Goal: Task Accomplishment & Management: Complete application form

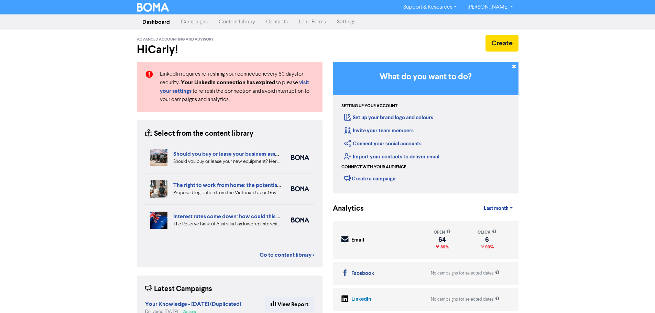
click at [271, 22] on link "Contacts" at bounding box center [276, 22] width 33 height 14
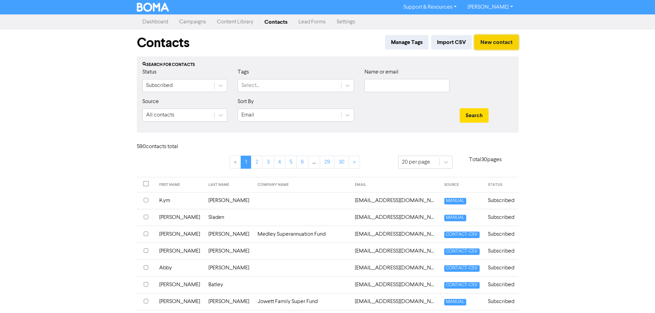
click at [504, 41] on button "New contact" at bounding box center [496, 42] width 44 height 14
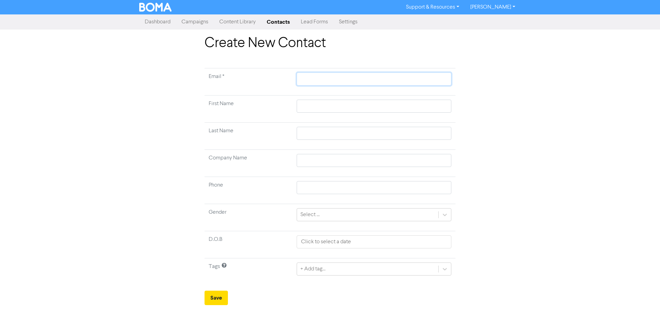
click at [334, 75] on input "text" at bounding box center [374, 78] width 155 height 13
type input "s"
type input "st"
type input "sta"
type input "stal"
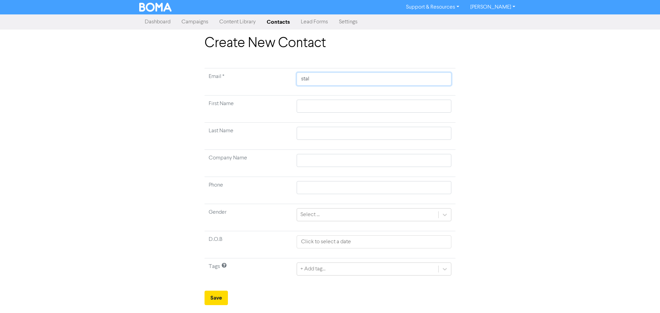
type input "stall"
type input "stalla"
type input "stallam"
type input "stallamo"
type input "stallamor"
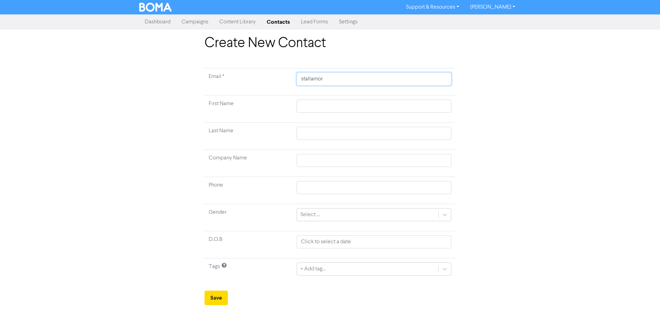
type input "stallamoro"
type input "stallamoron"
type input "stallamoroni"
type input "stallamoroni."
type input "stallamoroni.m"
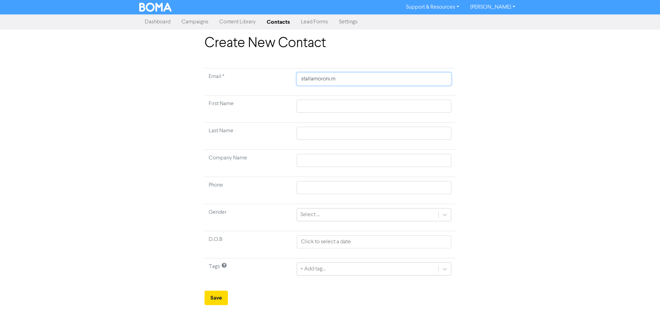
type input "[DOMAIN_NAME]"
type input "stallamoroni.mat"
type input "stallamoroni.matt"
type input "stallamoroni.[PERSON_NAME]"
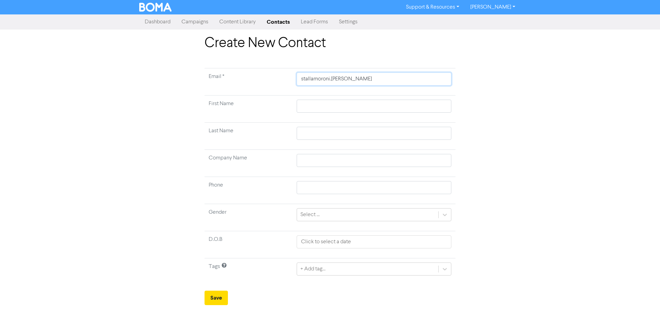
type input "stallamoroni.[PERSON_NAME]"
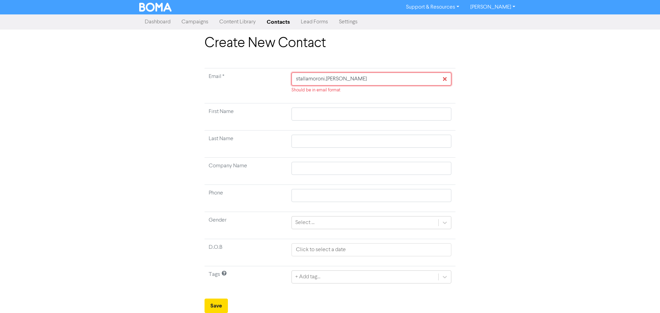
type input "stallamoroni.[PERSON_NAME]@"
type input "stallamoroni.[PERSON_NAME]@g"
type input "stallamoroni.[PERSON_NAME]@gm"
type input "stallamoroni.[PERSON_NAME]@gma"
type input "stallamoroni.[PERSON_NAME]@gmai"
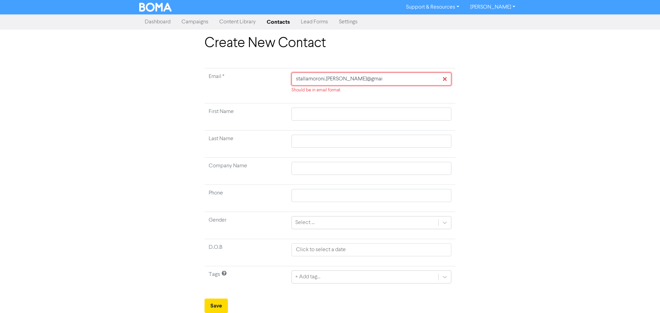
type input "[EMAIL_ADDRESS][PERSON_NAME]"
type input "[EMAIL_ADDRESS][PERSON_NAME]."
type input "stallamoroni.[PERSON_NAME]@gmail.c"
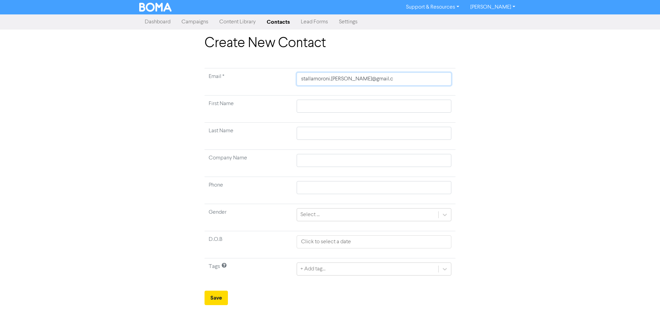
type input "[EMAIL_ADDRESS][PERSON_NAME][DOMAIN_NAME]"
click at [341, 103] on input "text" at bounding box center [374, 106] width 155 height 13
type input "M"
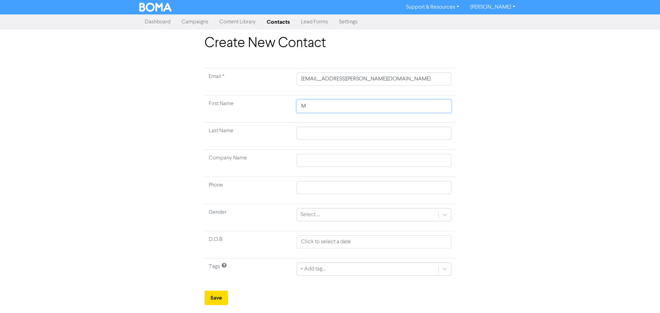
type input "Ma"
type input "Mat"
type input "[PERSON_NAME]"
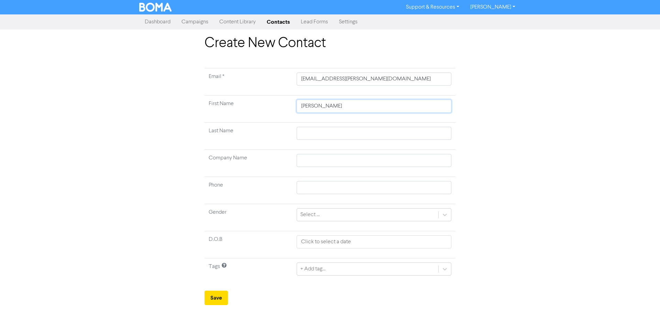
type input "[PERSON_NAME]"
click at [306, 134] on input "text" at bounding box center [374, 133] width 155 height 13
type input "S"
type input "St"
type input "Ste"
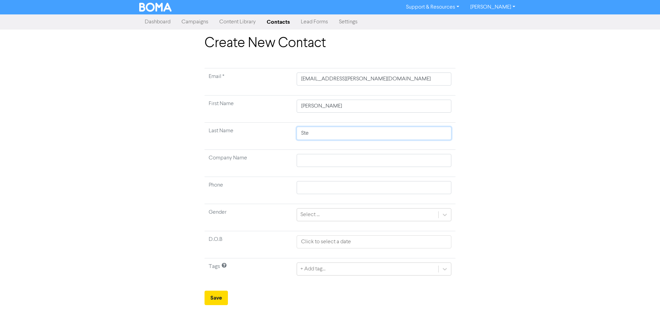
type input "Stel"
type input "[PERSON_NAME]"
type input "Stellam"
type input "Stellamo"
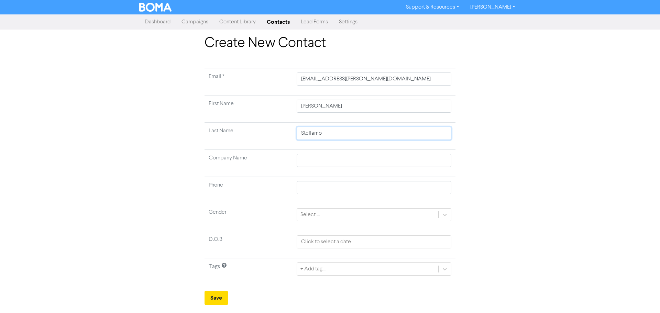
type input "Stellamor"
type input "Stellamoro"
type input "Stellamoron"
type input "Stellamoroni"
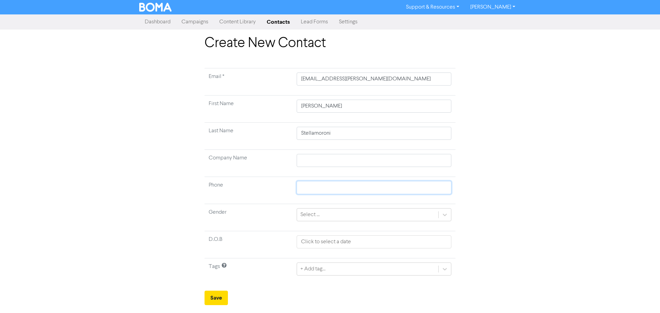
click at [326, 189] on input "text" at bounding box center [374, 187] width 155 height 13
type input "0458 058 817"
click at [447, 215] on icon at bounding box center [444, 214] width 7 height 7
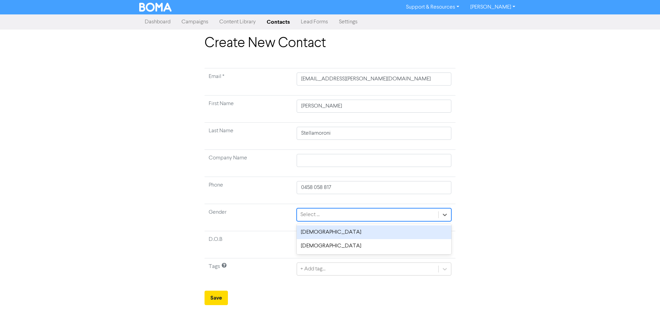
click at [410, 231] on div "[DEMOGRAPHIC_DATA]" at bounding box center [374, 232] width 155 height 14
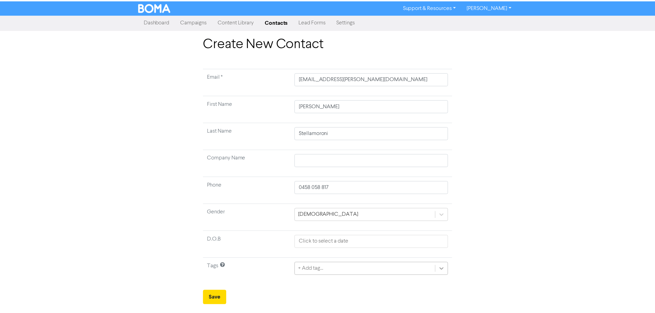
scroll to position [37, 0]
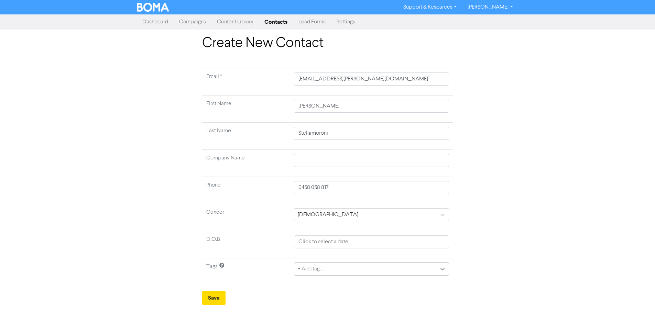
click at [445, 271] on div "+ Add tag..." at bounding box center [371, 268] width 155 height 13
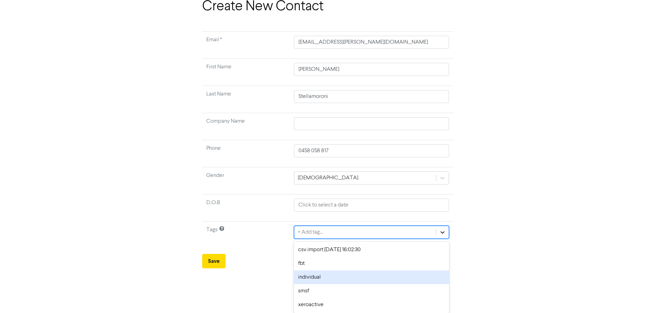
click at [445, 271] on div "individual" at bounding box center [371, 277] width 155 height 14
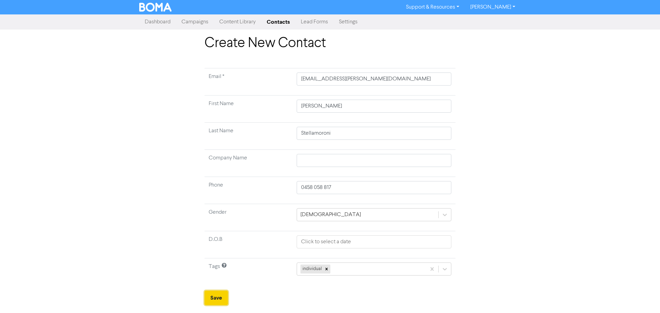
click at [214, 295] on button "Save" at bounding box center [215, 298] width 23 height 14
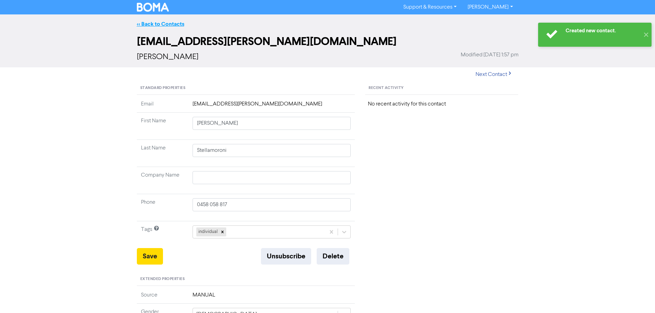
click at [165, 24] on link "<< Back to Contacts" at bounding box center [160, 24] width 47 height 7
